Goal: Transaction & Acquisition: Purchase product/service

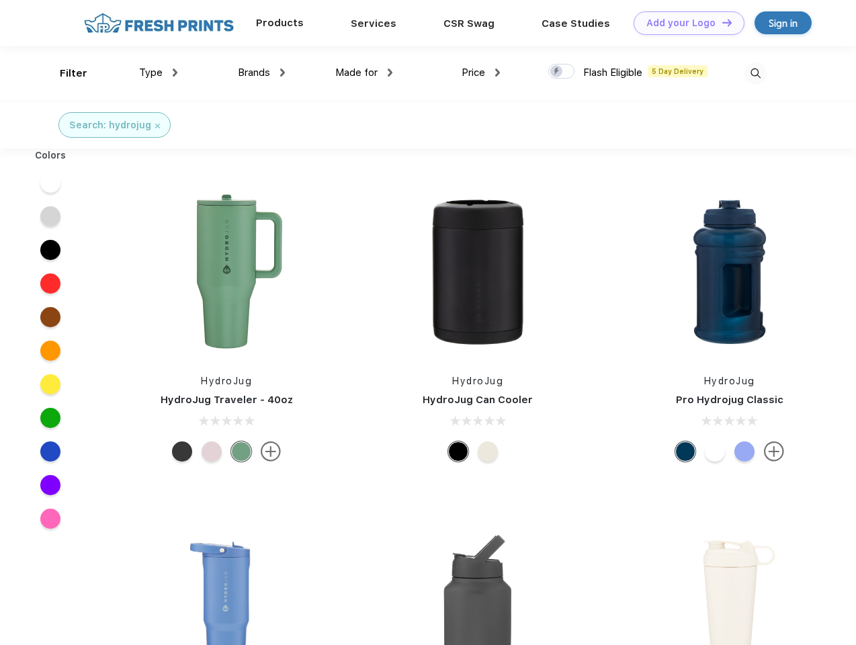
scroll to position [1, 0]
click at [684, 23] on link "Add your Logo Design Tool" at bounding box center [689, 23] width 111 height 24
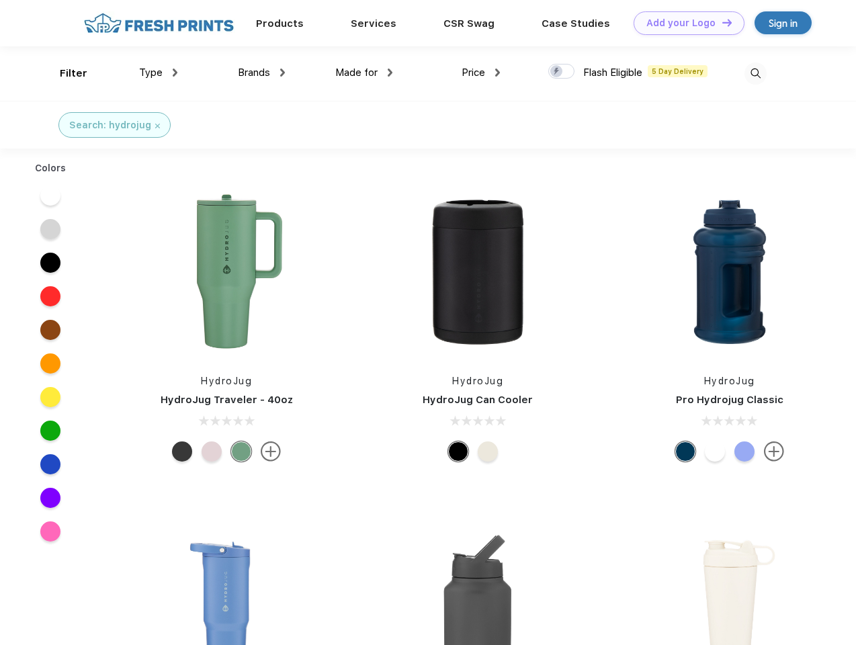
click at [0, 0] on div "Design Tool" at bounding box center [0, 0] width 0 height 0
click at [721, 22] on link "Add your Logo Design Tool" at bounding box center [689, 23] width 111 height 24
click at [65, 73] on div "Filter" at bounding box center [74, 73] width 28 height 15
click at [159, 73] on span "Type" at bounding box center [151, 73] width 24 height 12
click at [261, 73] on span "Brands" at bounding box center [254, 73] width 32 height 12
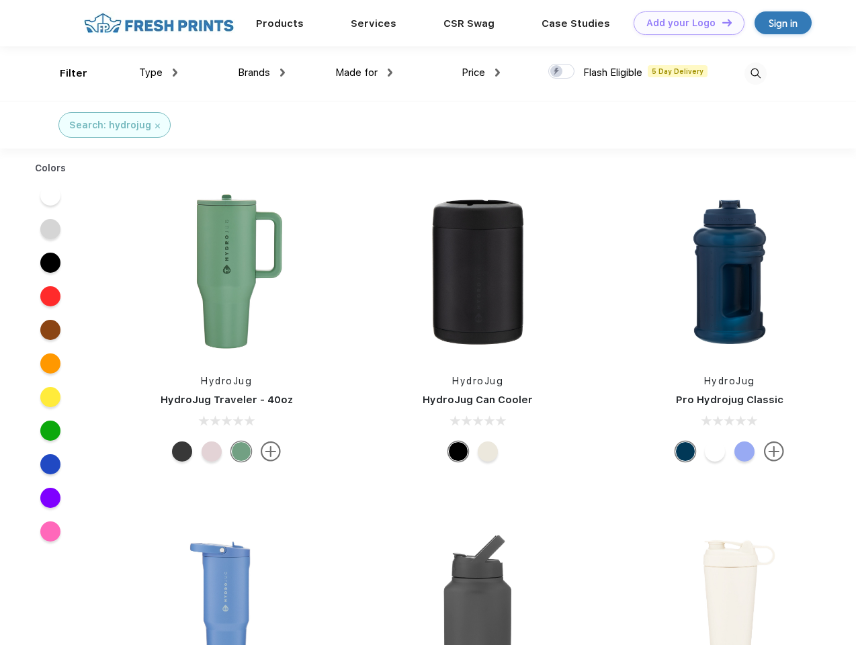
click at [364, 73] on span "Made for" at bounding box center [356, 73] width 42 height 12
click at [481, 73] on span "Price" at bounding box center [474, 73] width 24 height 12
click at [562, 72] on div at bounding box center [561, 71] width 26 height 15
click at [557, 72] on input "checkbox" at bounding box center [552, 67] width 9 height 9
click at [755, 73] on img at bounding box center [756, 73] width 22 height 22
